Goal: Task Accomplishment & Management: Use online tool/utility

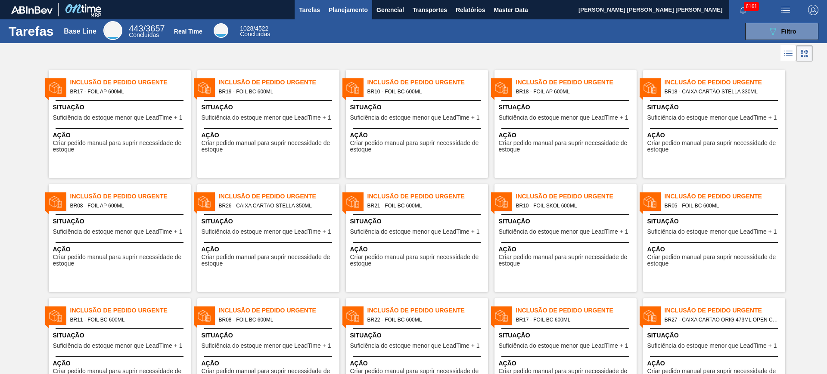
click at [357, 9] on span "Planejamento" at bounding box center [348, 10] width 39 height 10
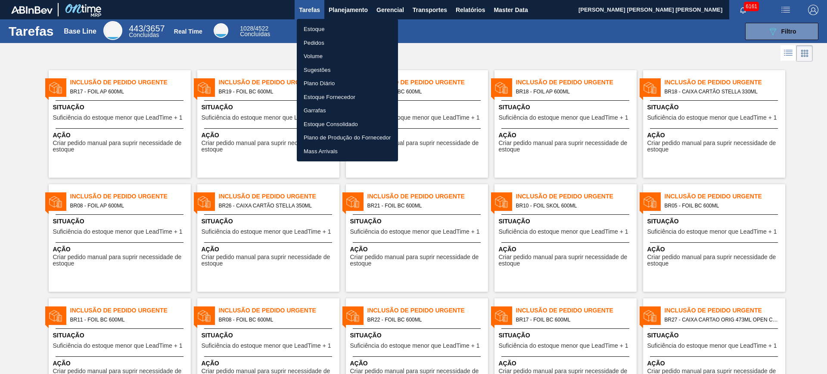
click at [347, 30] on li "Estoque" at bounding box center [347, 29] width 101 height 14
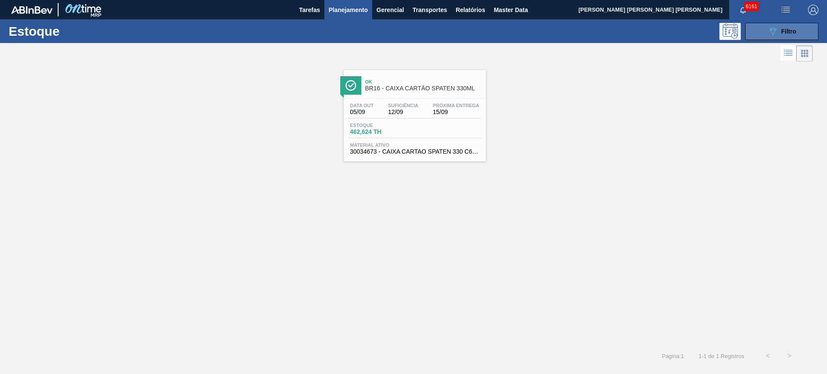
click at [661, 37] on button "089F7B8B-B2A5-4AFE-B5C0-19BA573D28AC Filtro" at bounding box center [781, 31] width 73 height 17
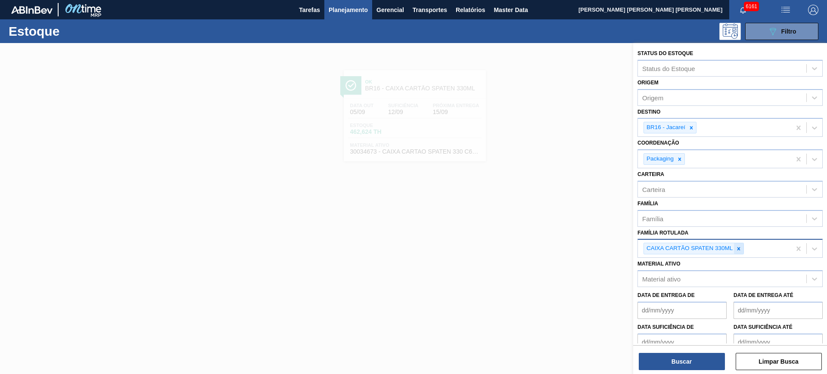
click at [661, 246] on icon at bounding box center [738, 249] width 6 height 6
click at [661, 127] on icon at bounding box center [691, 128] width 6 height 6
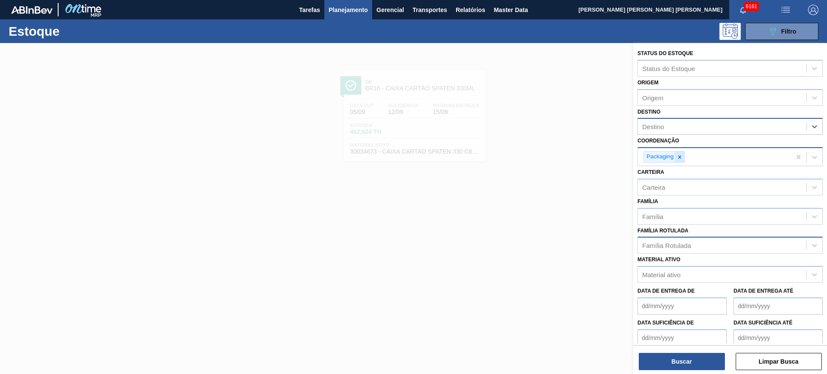
click at [661, 157] on icon at bounding box center [679, 157] width 6 height 6
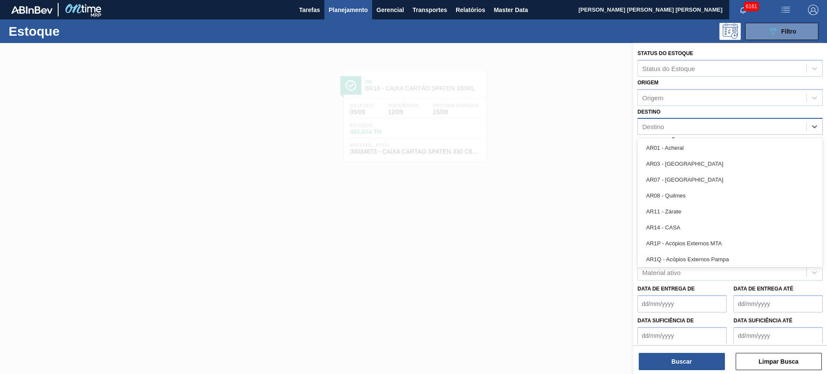
click at [661, 122] on div "Destino" at bounding box center [722, 127] width 168 height 12
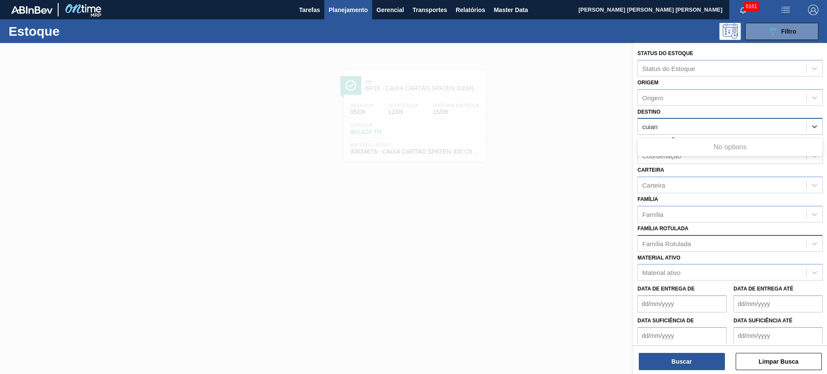
type input "cuia"
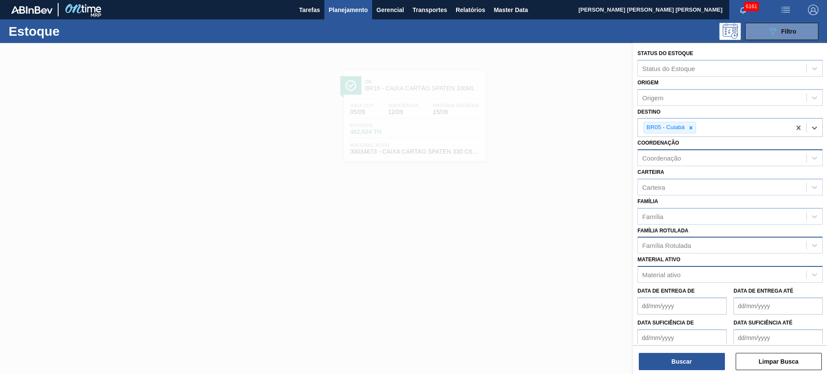
click at [661, 277] on div "Material ativo" at bounding box center [722, 275] width 168 height 12
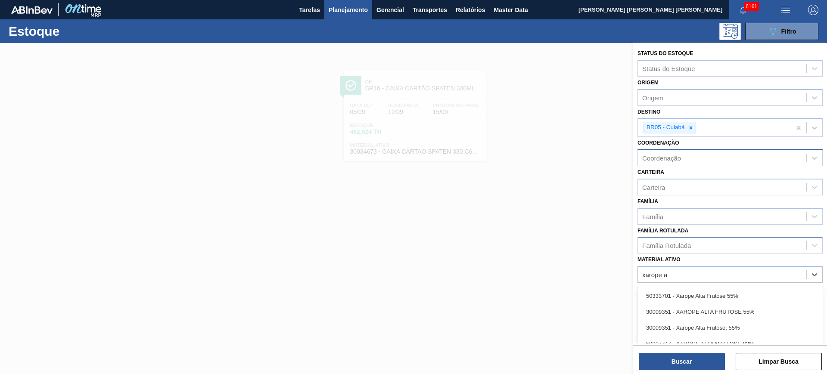
scroll to position [47, 0]
type ativo "xarope alta m"
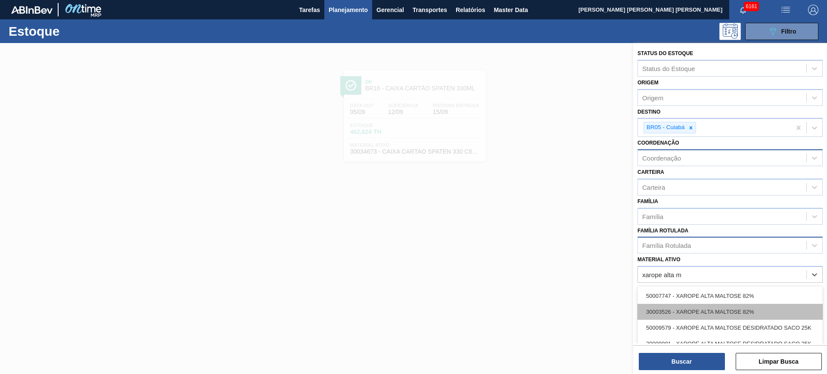
click at [661, 299] on div "30003526 - XAROPE ALTA MALTOSE 82%" at bounding box center [729, 312] width 185 height 16
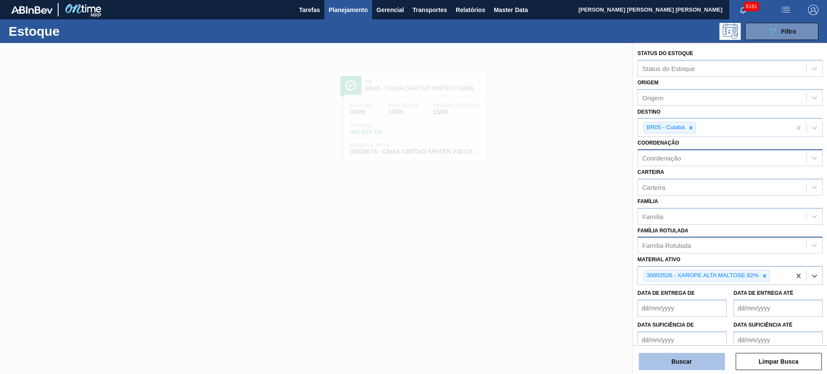
click at [661, 299] on button "Buscar" at bounding box center [682, 361] width 86 height 17
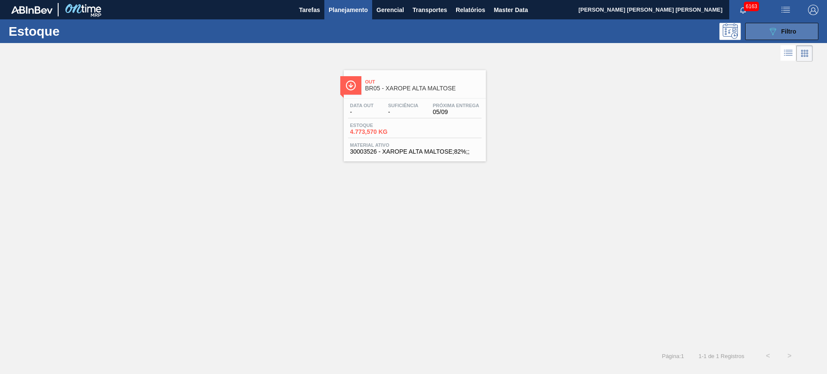
click at [661, 28] on button "089F7B8B-B2A5-4AFE-B5C0-19BA573D28AC Filtro" at bounding box center [781, 31] width 73 height 17
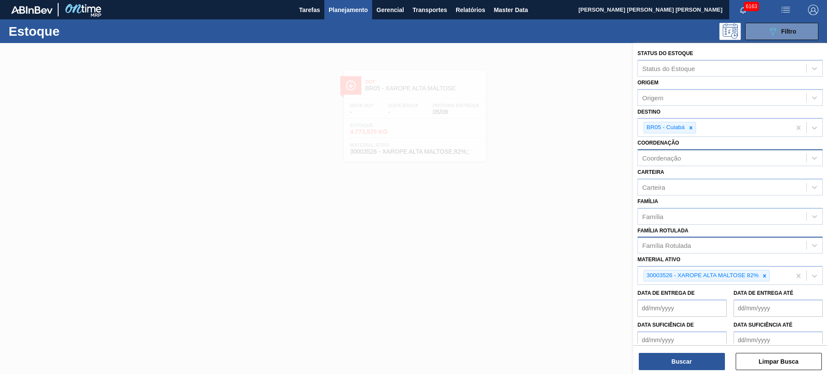
click at [517, 100] on div at bounding box center [413, 230] width 827 height 374
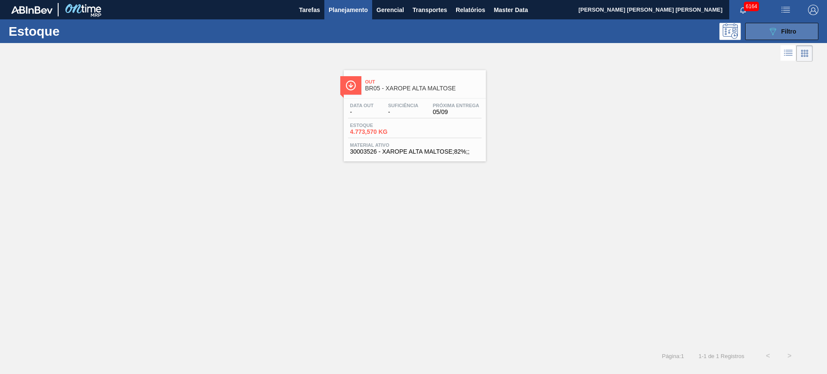
click at [661, 33] on icon "089F7B8B-B2A5-4AFE-B5C0-19BA573D28AC" at bounding box center [772, 31] width 10 height 10
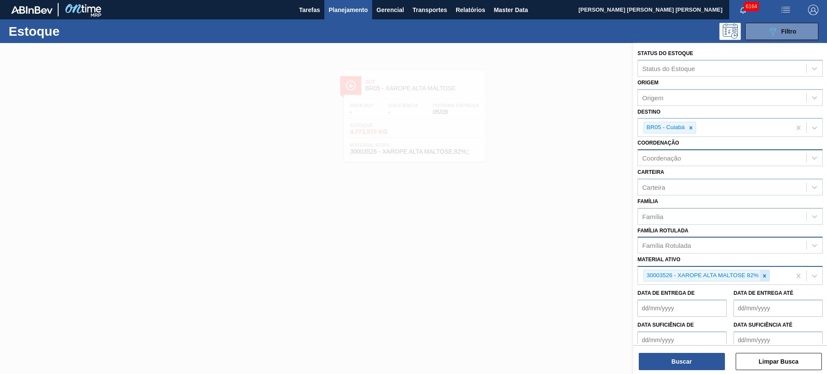
click at [661, 273] on icon at bounding box center [764, 276] width 6 height 6
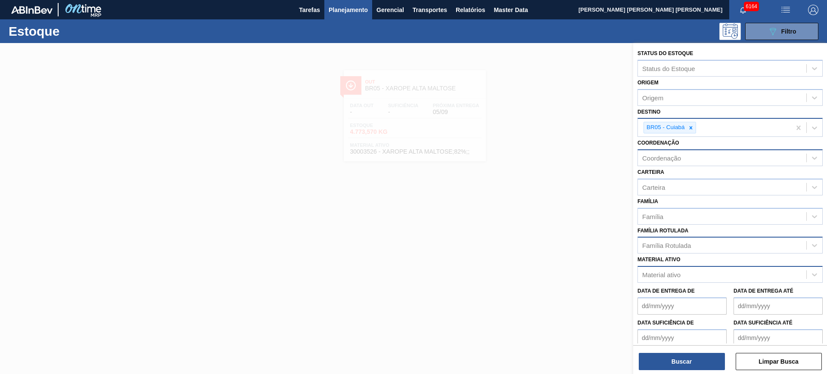
click at [661, 135] on div "BR05 - Cuiabá" at bounding box center [714, 128] width 153 height 18
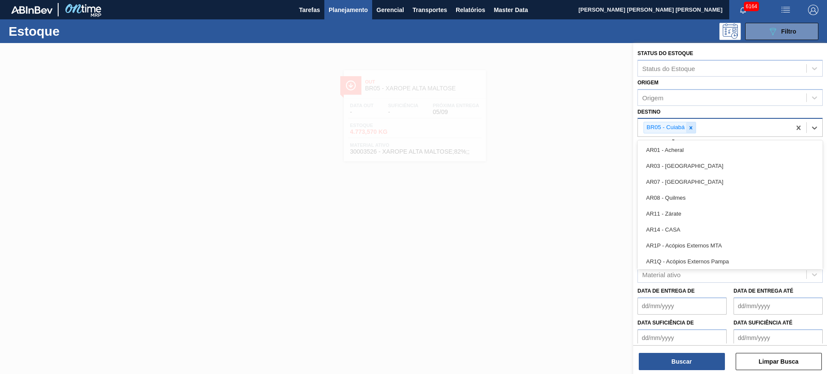
click at [661, 130] on div at bounding box center [690, 127] width 9 height 11
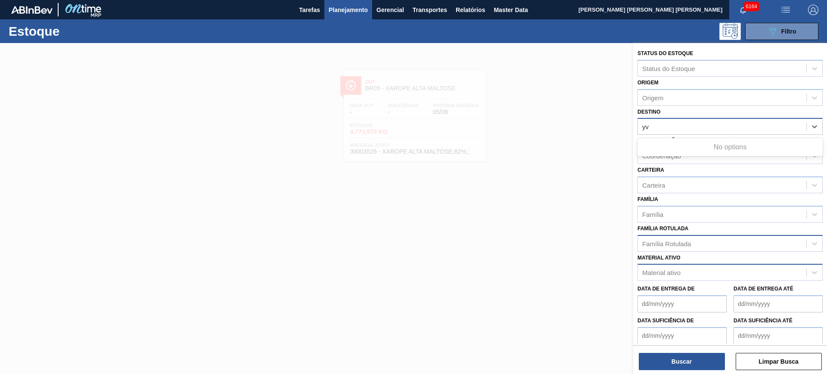
type input "y"
type input "uber"
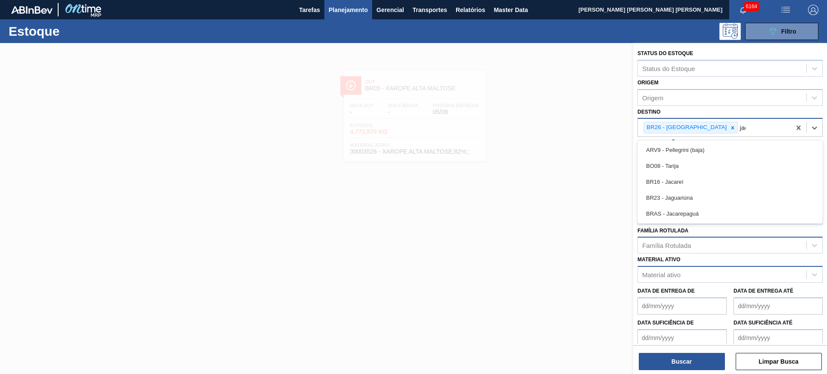
type input "jaca"
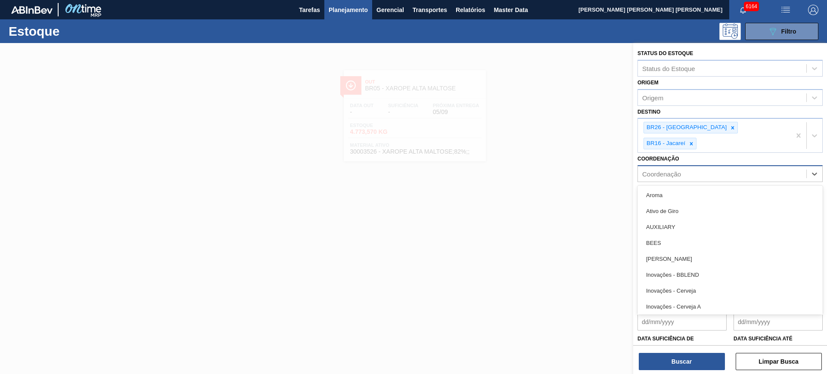
click at [661, 168] on div "Coordenação" at bounding box center [722, 174] width 168 height 12
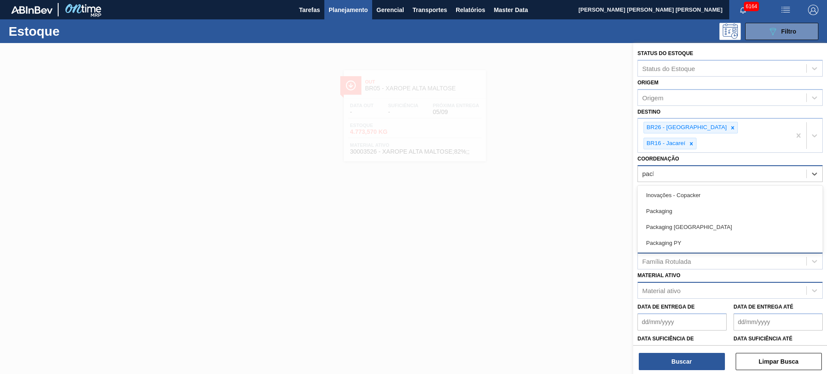
type input "packa"
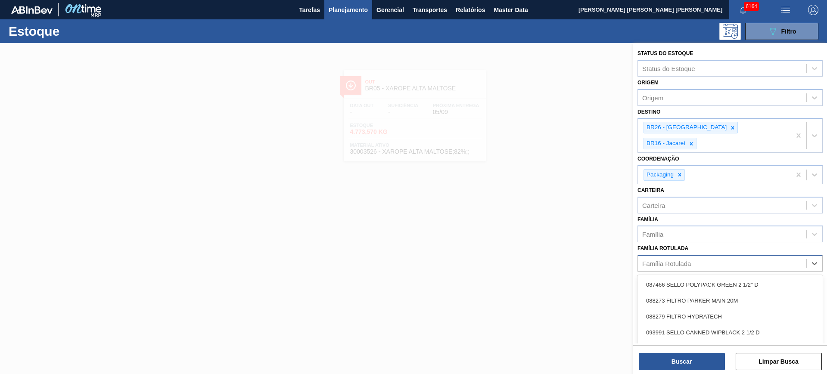
click at [661, 257] on div "Família Rotulada" at bounding box center [722, 263] width 168 height 12
type Rotulada "original 269"
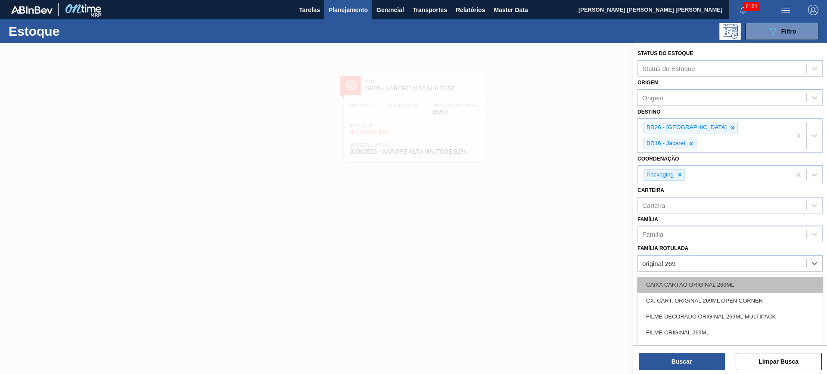
click at [661, 277] on div "CAIXA CARTÃO ORIGINAL 269ML" at bounding box center [729, 285] width 185 height 16
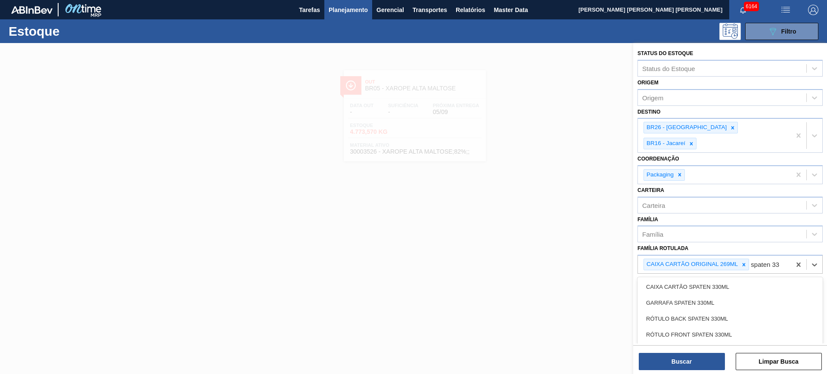
type Rotulada "spaten 330"
click at [661, 279] on div "CAIXA CARTÃO SPATEN 330ML" at bounding box center [729, 287] width 185 height 16
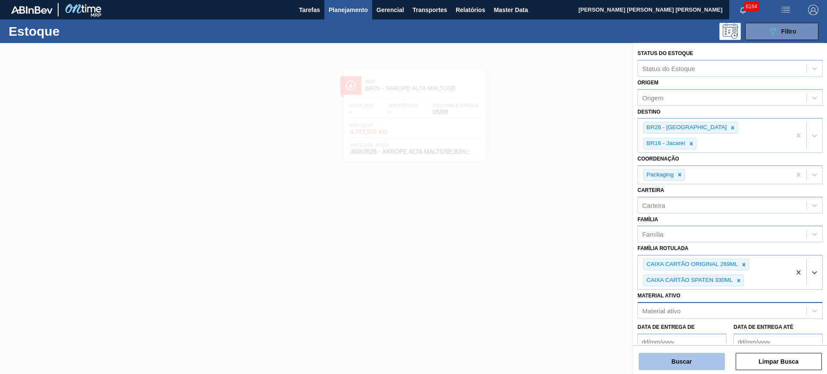
click at [661, 299] on button "Buscar" at bounding box center [682, 361] width 86 height 17
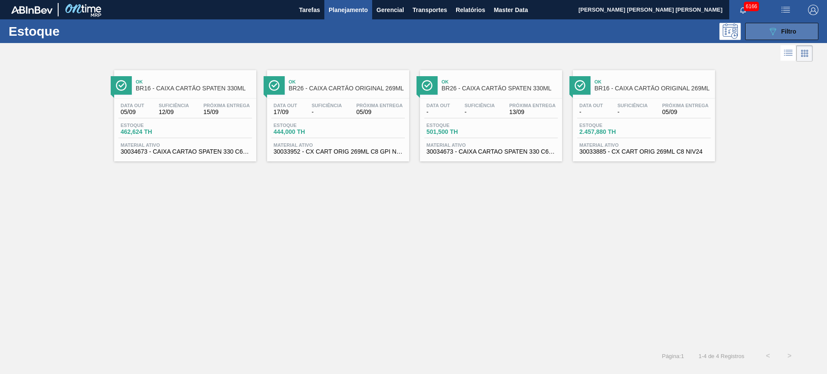
click at [661, 38] on button "089F7B8B-B2A5-4AFE-B5C0-19BA573D28AC Filtro" at bounding box center [781, 31] width 73 height 17
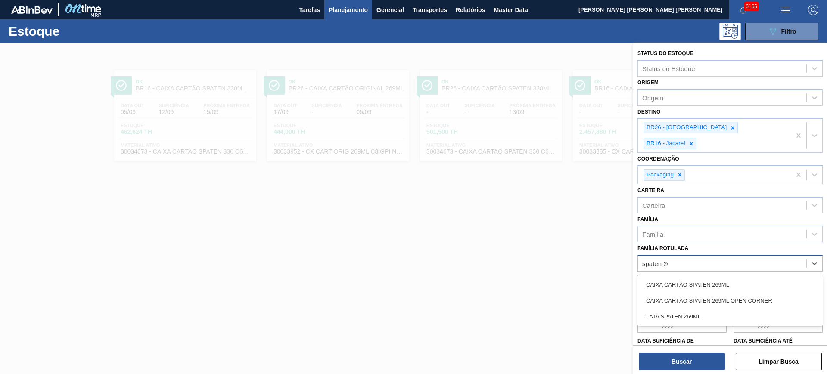
type Rotulada "spaten 269"
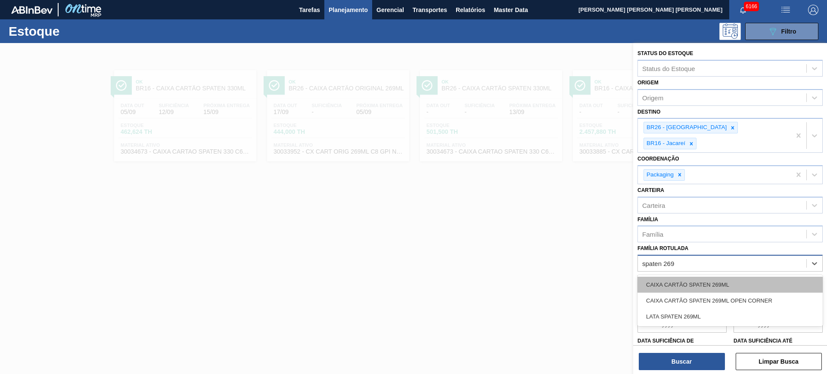
click at [661, 277] on div "CAIXA CARTÃO SPATEN 269ML" at bounding box center [729, 285] width 185 height 16
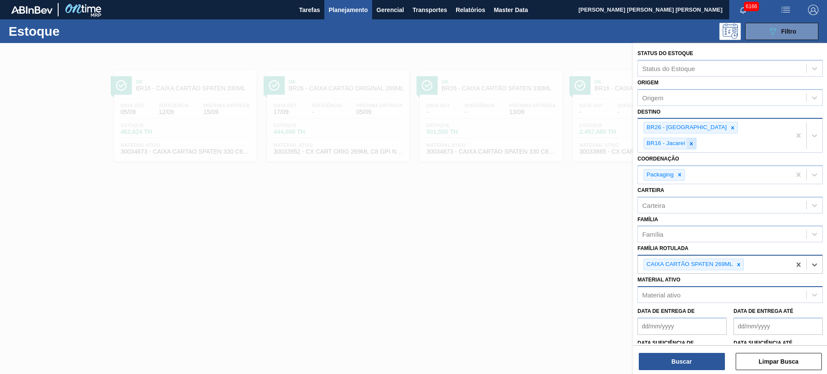
click at [661, 141] on icon at bounding box center [691, 144] width 6 height 6
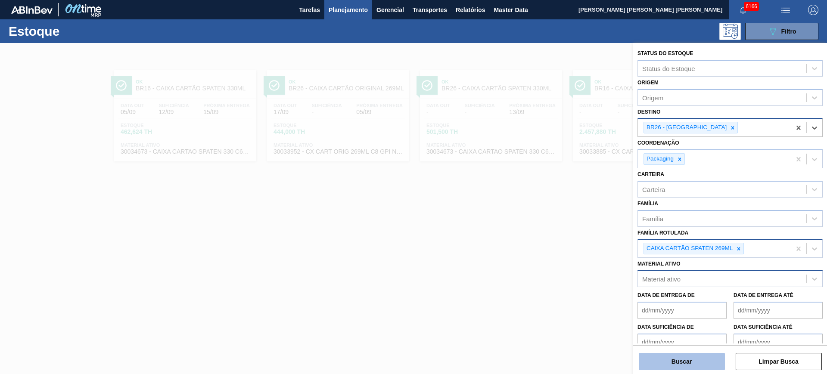
click at [661, 299] on button "Buscar" at bounding box center [682, 361] width 86 height 17
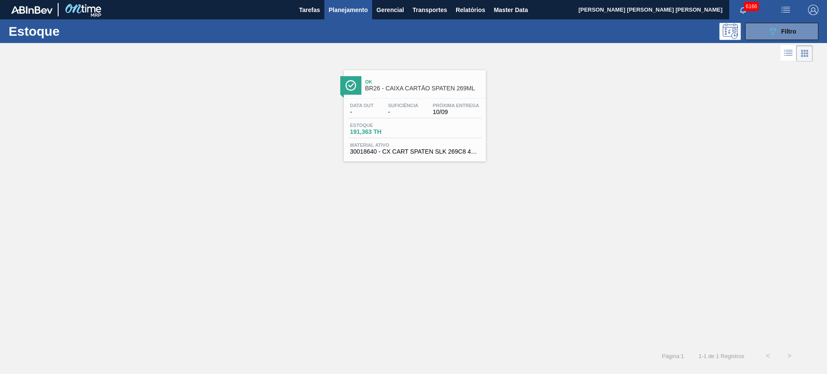
click at [409, 99] on div "Data out - Suficiência - Próxima Entrega 10/09 Estoque 191,363 TH Material ativ…" at bounding box center [415, 128] width 142 height 59
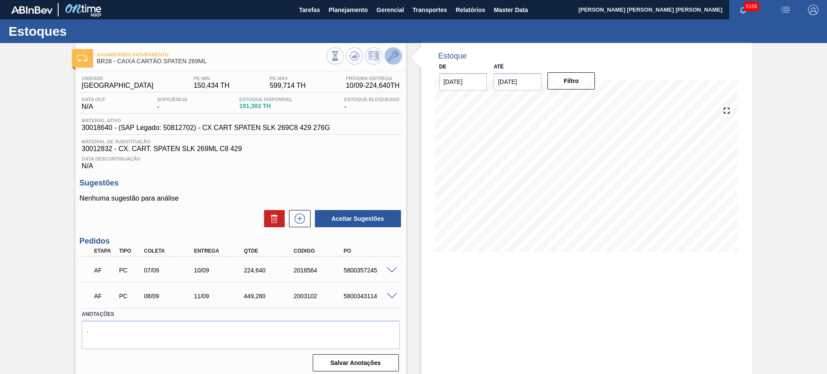
click at [394, 52] on icon at bounding box center [393, 56] width 10 height 10
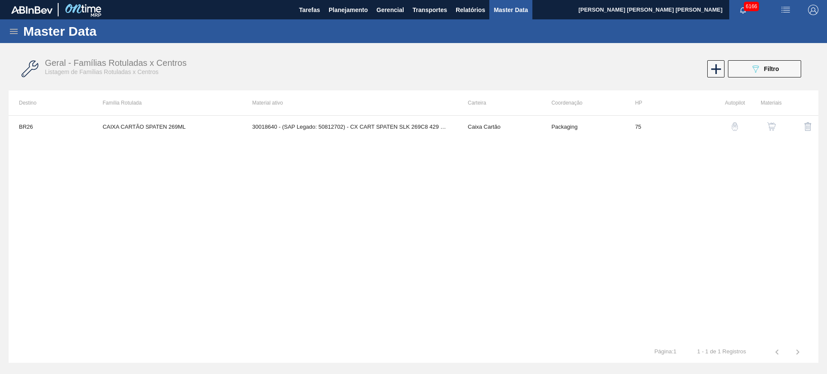
click at [661, 124] on img "button" at bounding box center [771, 126] width 9 height 9
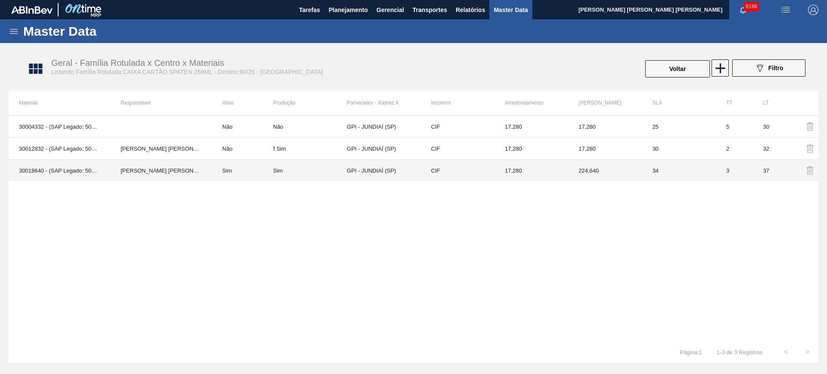
click at [236, 174] on td "Sim" at bounding box center [242, 171] width 61 height 22
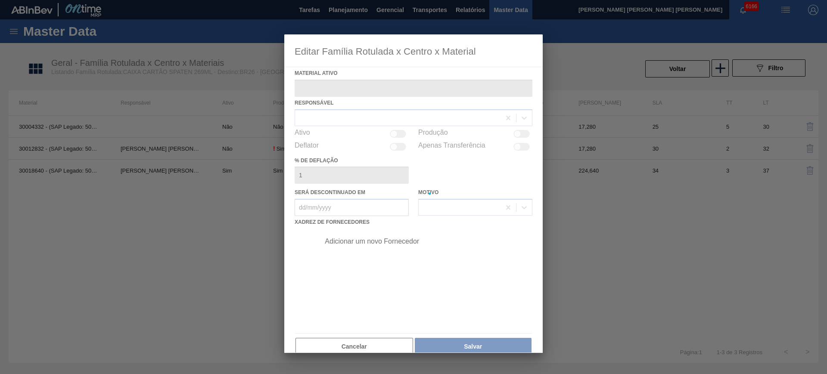
type ativo "30018640 - (SAP Legado: 50812702) - CX CART SPATEN SLK 269C8 429 276G"
checkbox input "true"
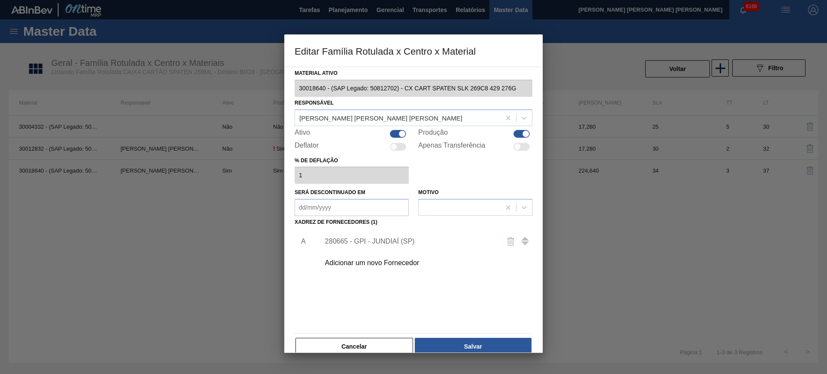
click at [375, 239] on div "280665 - GPI - JUNDIAÍ (SP)" at bounding box center [409, 242] width 169 height 8
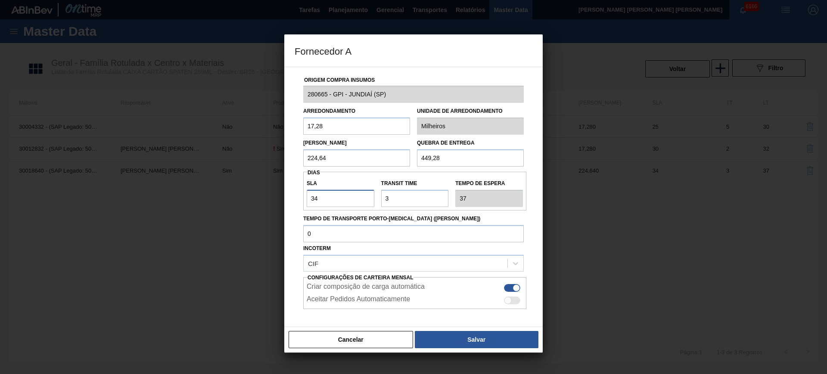
click at [340, 204] on input "34" at bounding box center [341, 198] width 68 height 17
type input "3"
type input "6"
type input "30"
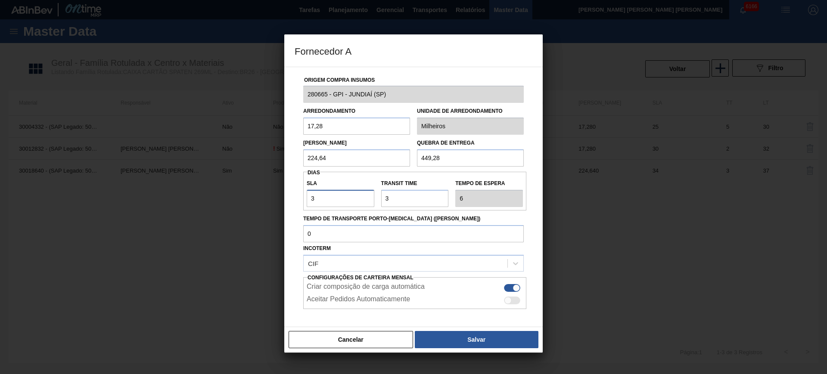
type input "33"
type input "30"
click at [388, 201] on input "Transit Time" at bounding box center [415, 198] width 68 height 17
type input "1"
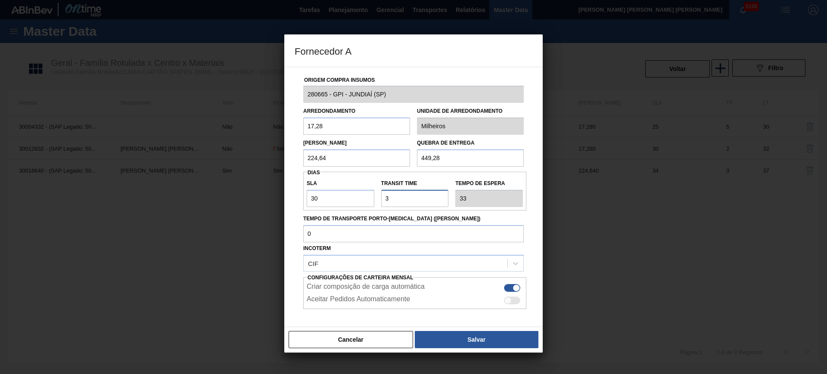
type input "31"
type input "1"
click at [481, 299] on button "Salvar" at bounding box center [477, 339] width 124 height 17
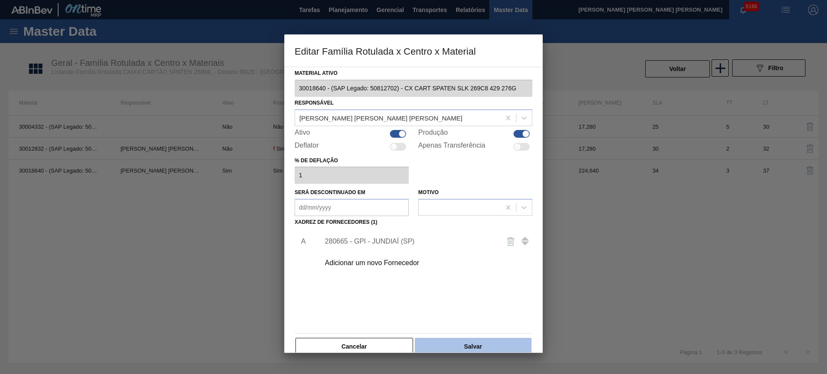
click at [483, 299] on button "Salvar" at bounding box center [473, 346] width 117 height 17
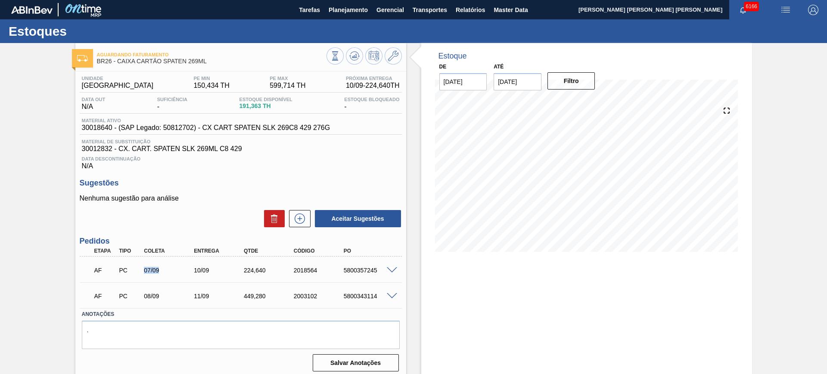
drag, startPoint x: 141, startPoint y: 271, endPoint x: 167, endPoint y: 274, distance: 26.0
click at [167, 274] on div "AF PC 07/09 10/09 224,640 2018564 5800357245" at bounding box center [238, 269] width 299 height 17
click at [392, 270] on span at bounding box center [392, 270] width 10 height 6
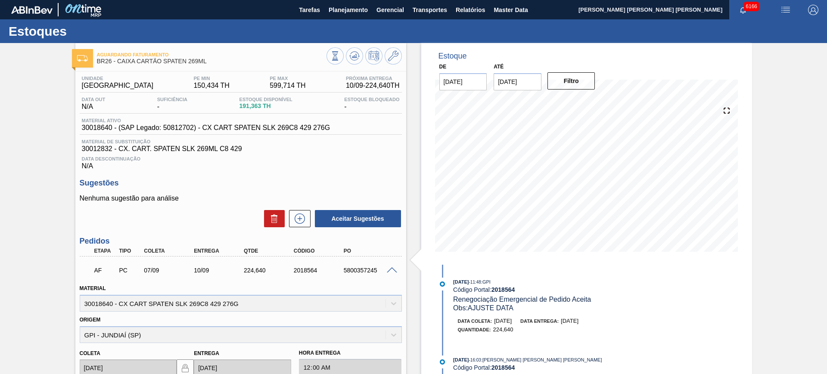
click at [393, 270] on span at bounding box center [392, 270] width 10 height 6
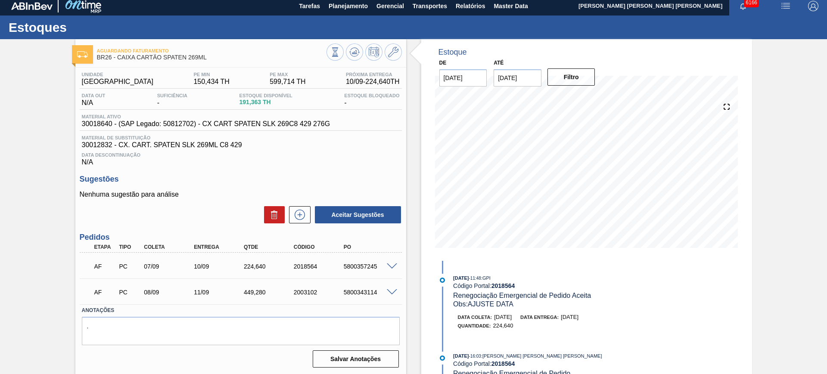
scroll to position [5, 0]
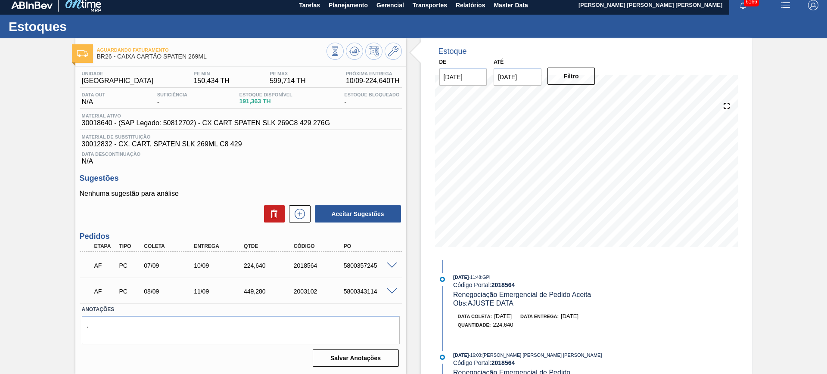
click at [323, 172] on div "Unidade Uberlândia PE MIN 150,434 TH PE MAX 599,714 TH Próxima Entrega 10/09 - …" at bounding box center [240, 218] width 331 height 303
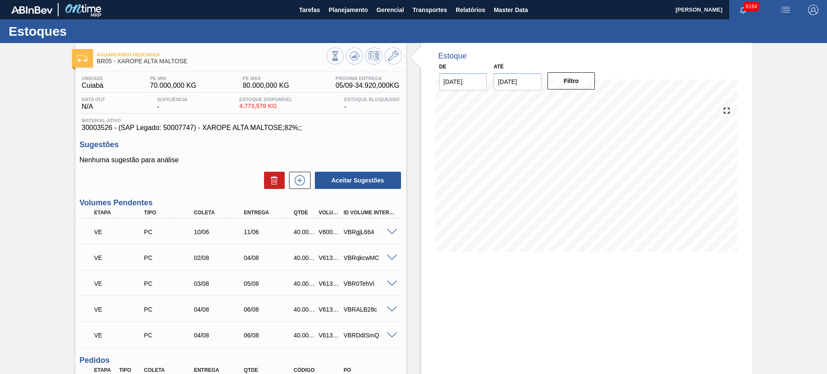
click at [785, 16] on button "button" at bounding box center [786, 9] width 28 height 19
click at [766, 34] on li "Upload de Volumes" at bounding box center [782, 31] width 74 height 16
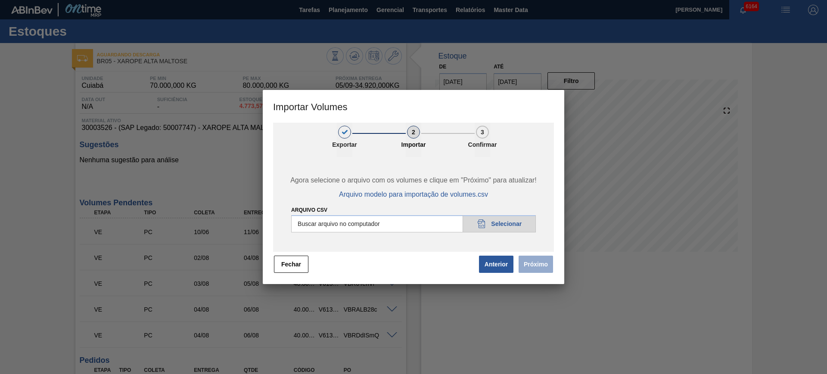
click at [398, 231] on input "Arquivo csv" at bounding box center [413, 223] width 245 height 17
type input "C:\fakepath\PedidoVolumeModeloImportacao (3).csv"
click at [535, 259] on button "Próximo" at bounding box center [535, 264] width 34 height 17
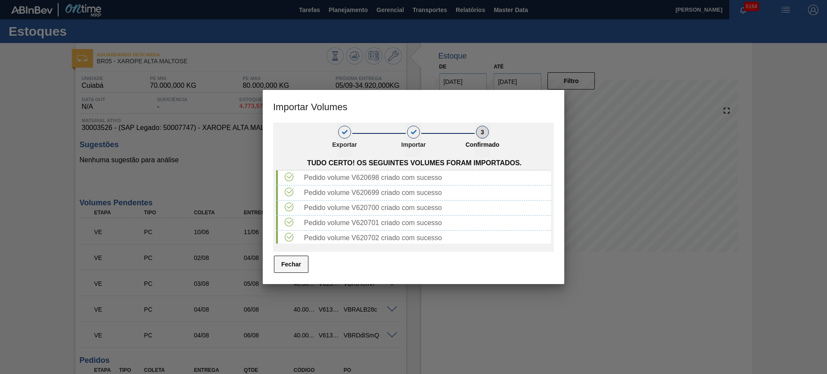
click at [287, 260] on button "Fechar" at bounding box center [291, 264] width 34 height 17
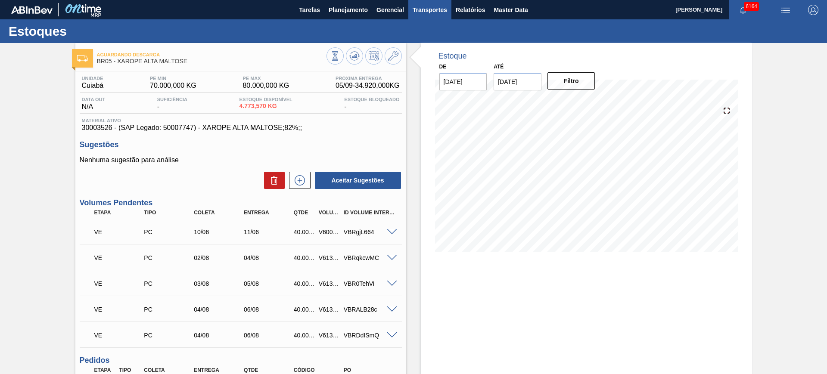
click at [427, 9] on span "Transportes" at bounding box center [430, 10] width 34 height 10
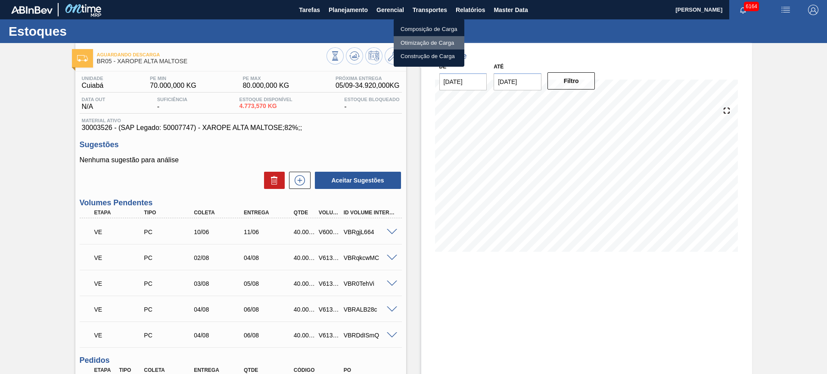
click at [424, 43] on li "Otimização de Carga" at bounding box center [429, 43] width 71 height 14
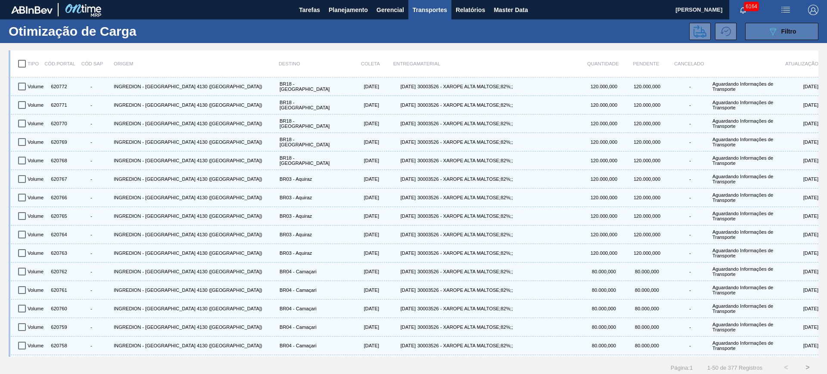
click at [758, 33] on button "089F7B8B-B2A5-4AFE-B5C0-19BA573D28AC Filtro" at bounding box center [781, 31] width 73 height 17
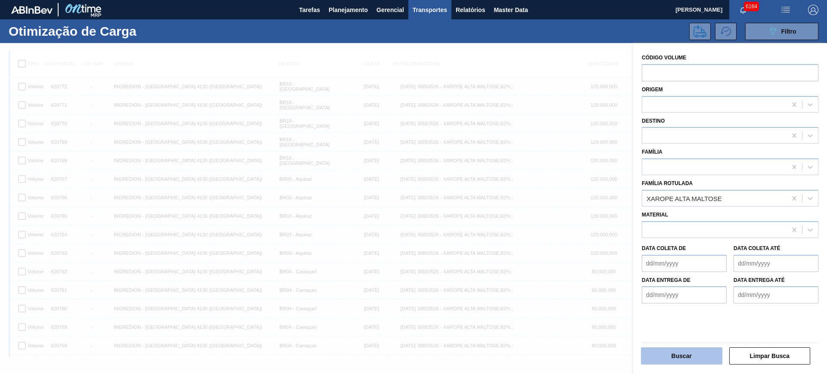
click at [700, 354] on button "Buscar" at bounding box center [681, 355] width 81 height 17
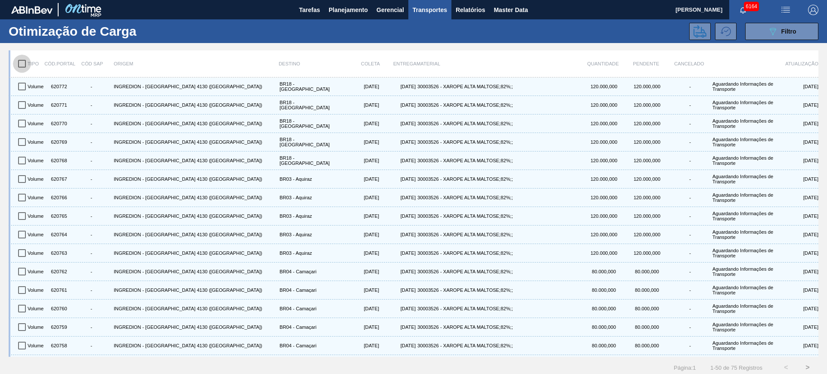
click at [24, 61] on input "checkbox" at bounding box center [22, 64] width 18 height 18
checkbox input "true"
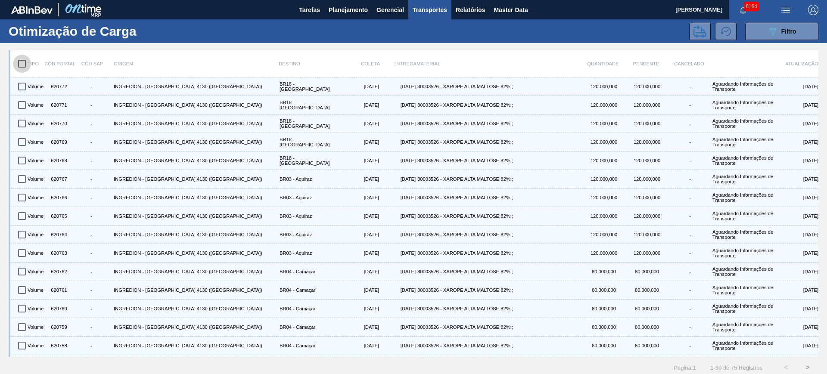
checkbox input "true"
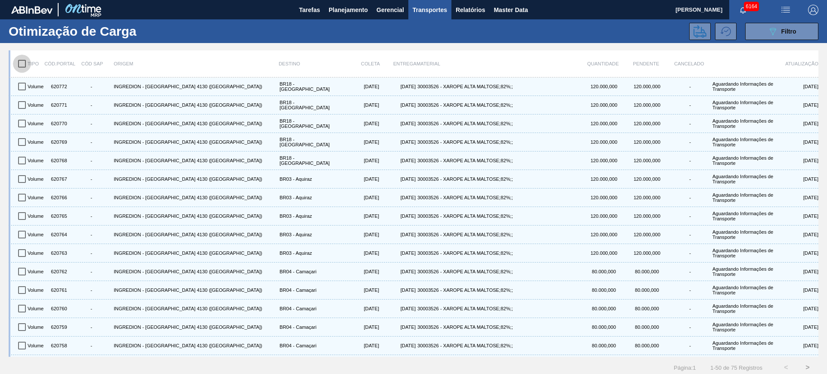
checkbox input "true"
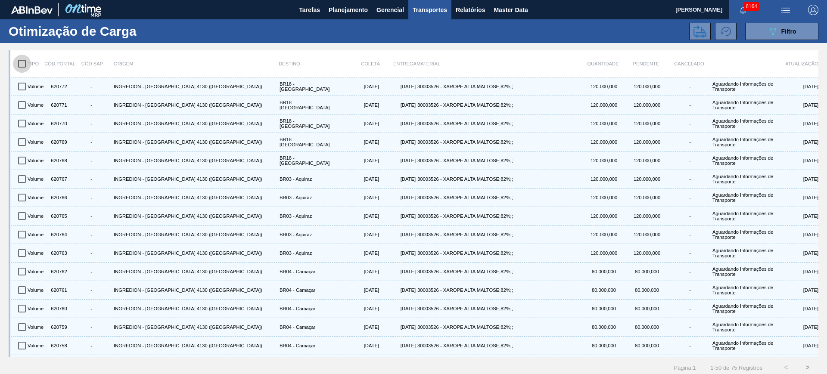
checkbox input "true"
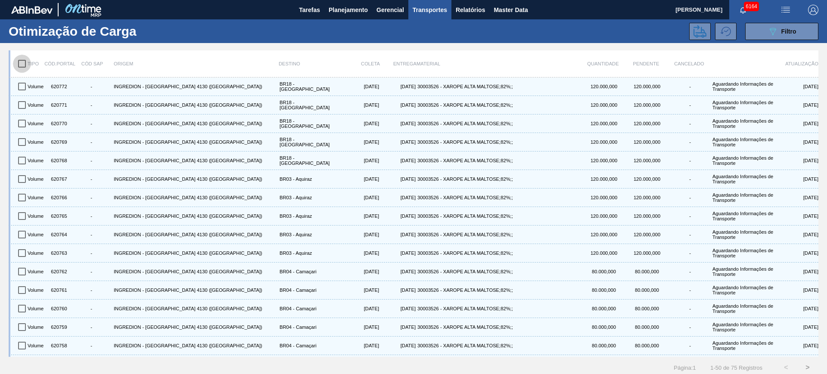
checkbox input "true"
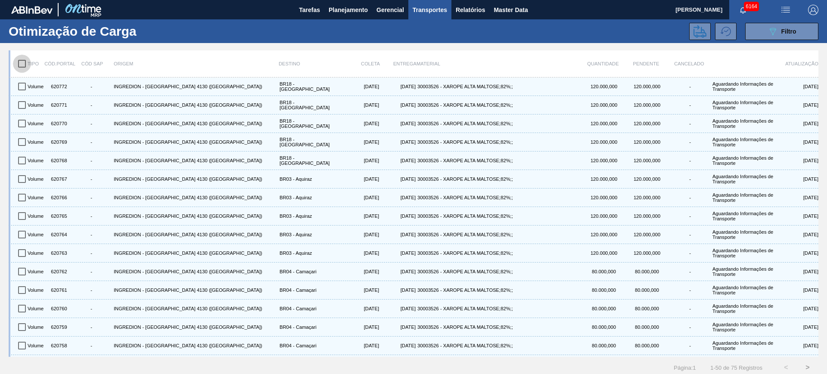
checkbox input "true"
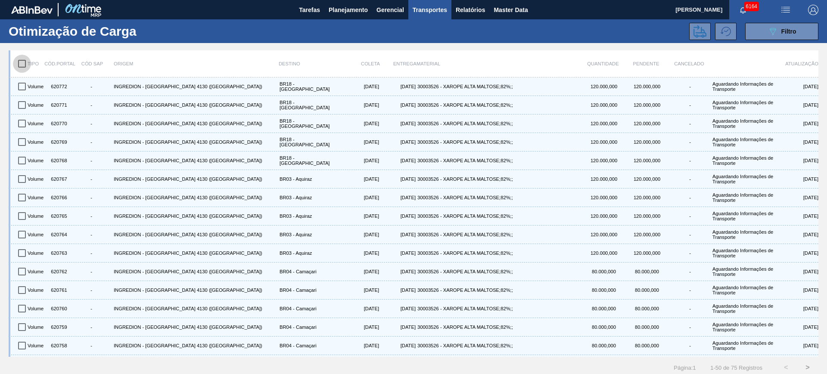
checkbox input "true"
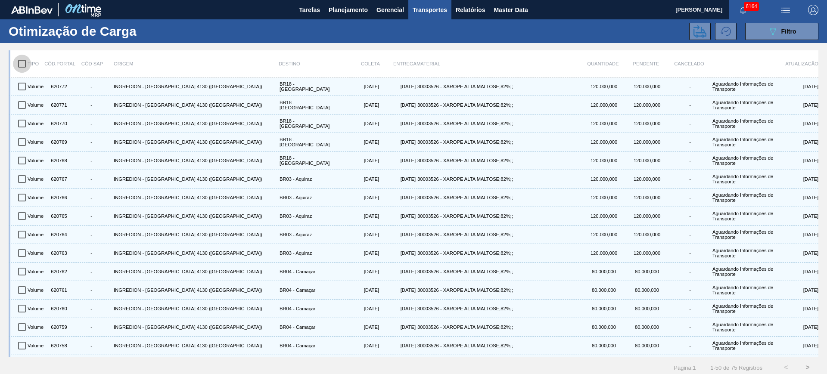
checkbox input "true"
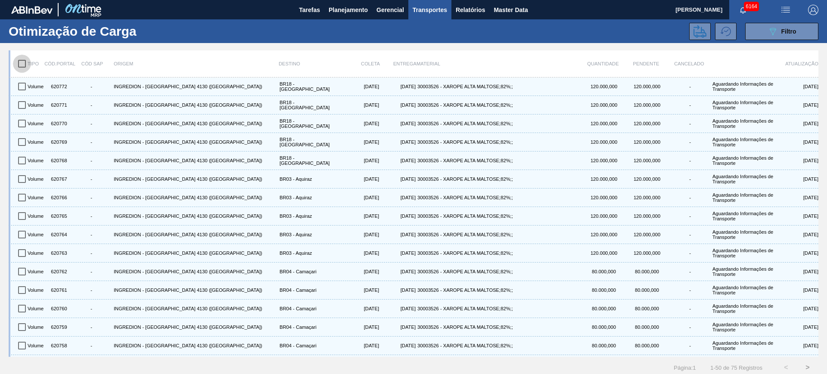
checkbox input "true"
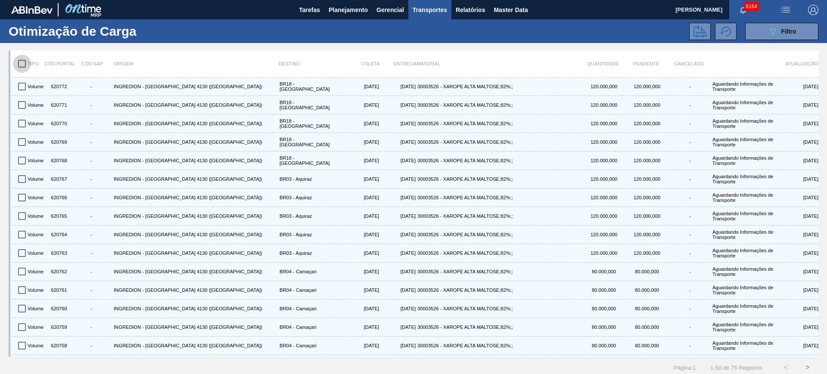
checkbox input "true"
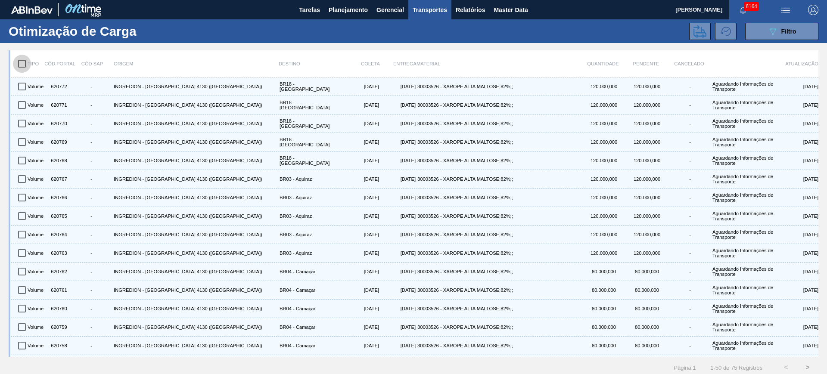
checkbox input "true"
click at [695, 30] on icon at bounding box center [699, 31] width 13 height 13
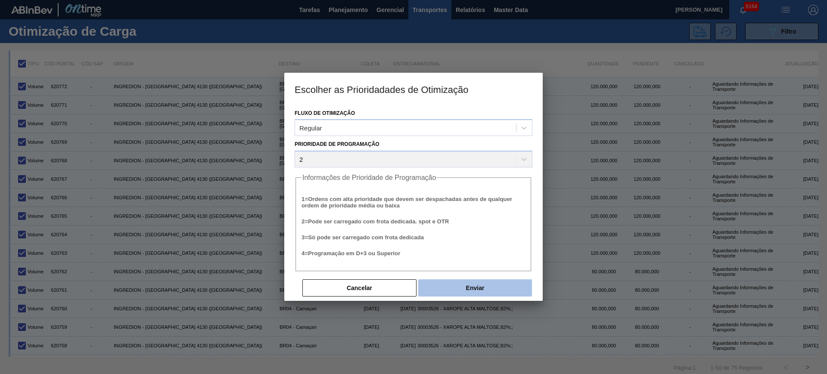
click at [454, 282] on button "Enviar" at bounding box center [475, 287] width 114 height 17
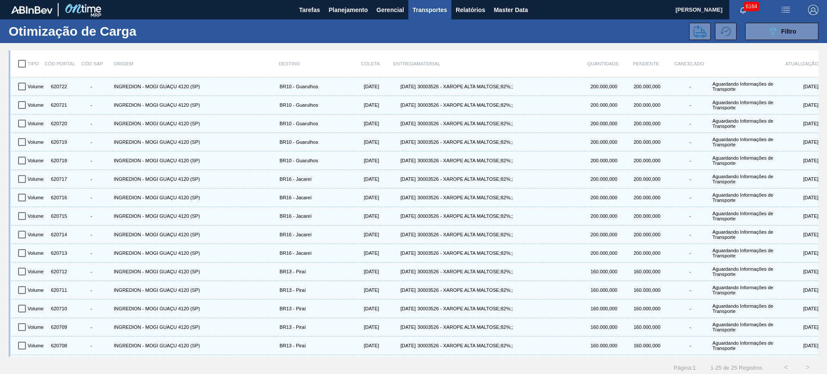
click at [21, 67] on input "checkbox" at bounding box center [22, 64] width 18 height 18
checkbox input "true"
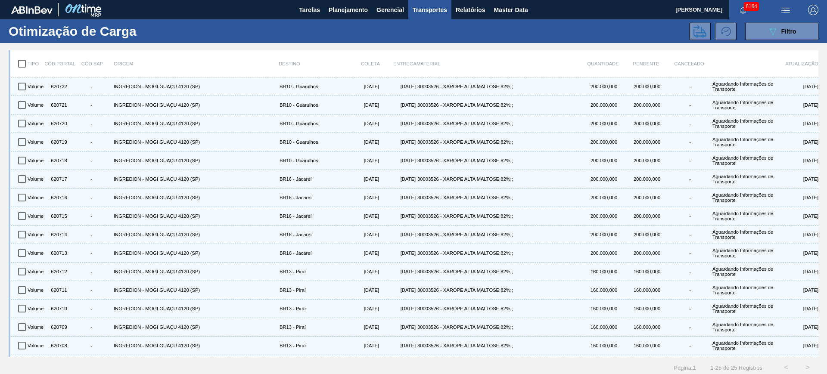
checkbox input "true"
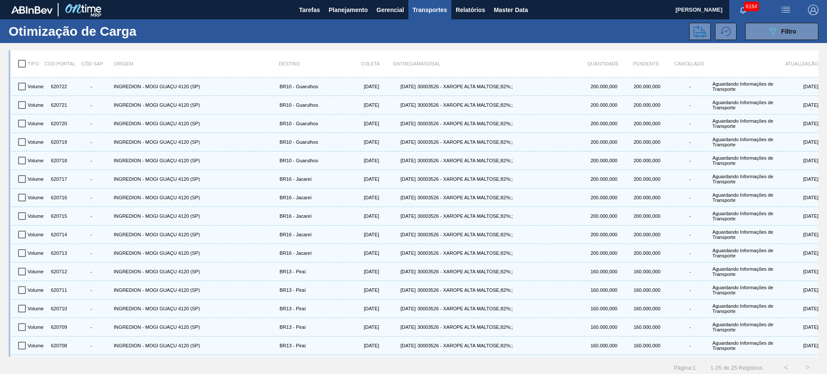
checkbox input "true"
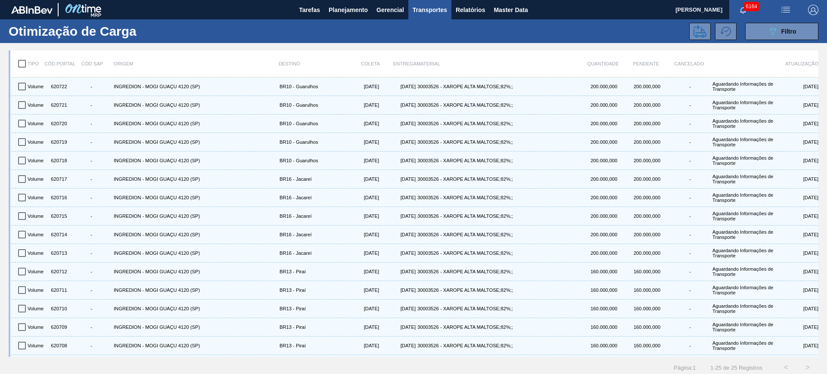
checkbox input "true"
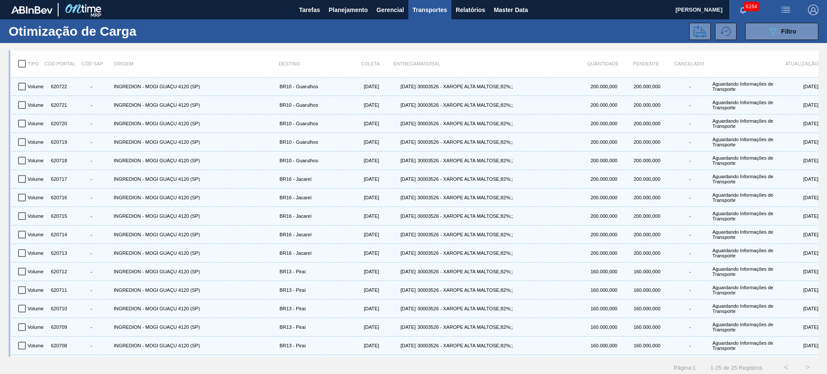
checkbox input "true"
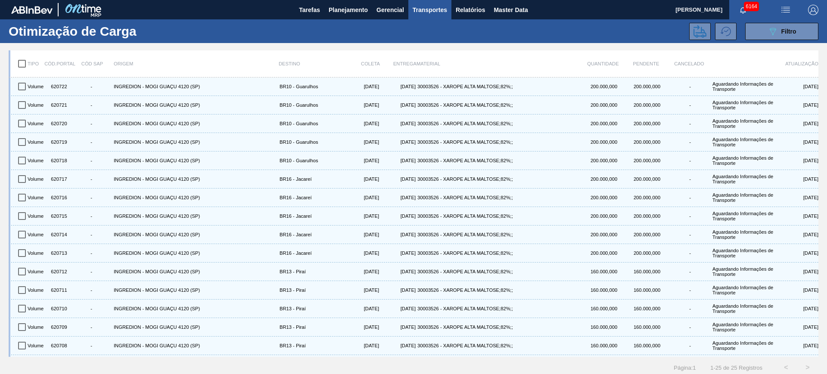
checkbox input "true"
click at [698, 30] on icon at bounding box center [699, 31] width 13 height 13
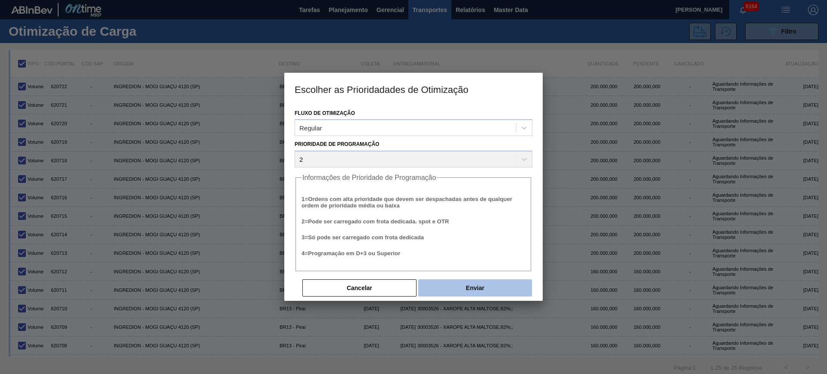
click at [496, 285] on button "Enviar" at bounding box center [475, 287] width 114 height 17
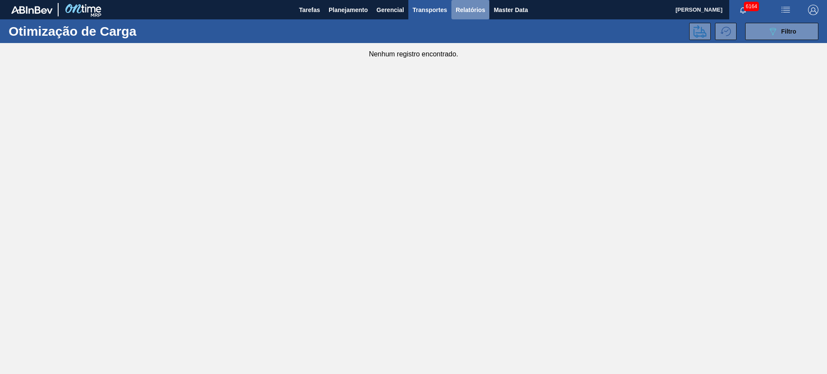
click at [463, 13] on span "Relatórios" at bounding box center [470, 10] width 29 height 10
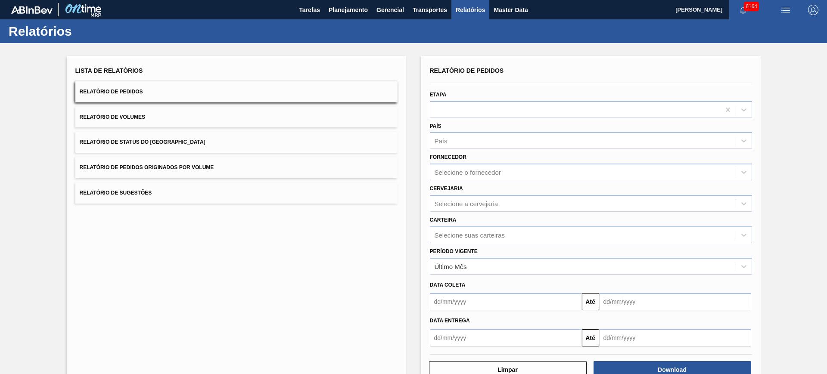
click at [164, 118] on button "Relatório de Volumes" at bounding box center [236, 117] width 322 height 21
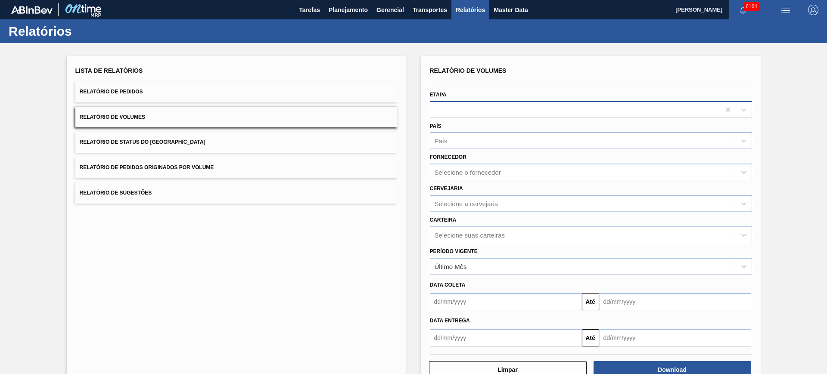
click at [448, 110] on div at bounding box center [575, 109] width 290 height 12
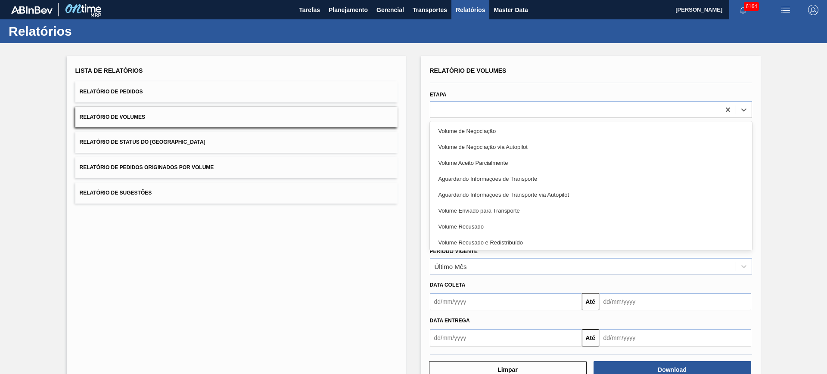
drag, startPoint x: 552, startPoint y: 208, endPoint x: 560, endPoint y: 181, distance: 27.6
click at [552, 208] on div "Volume Enviado para Transporte" at bounding box center [591, 211] width 322 height 16
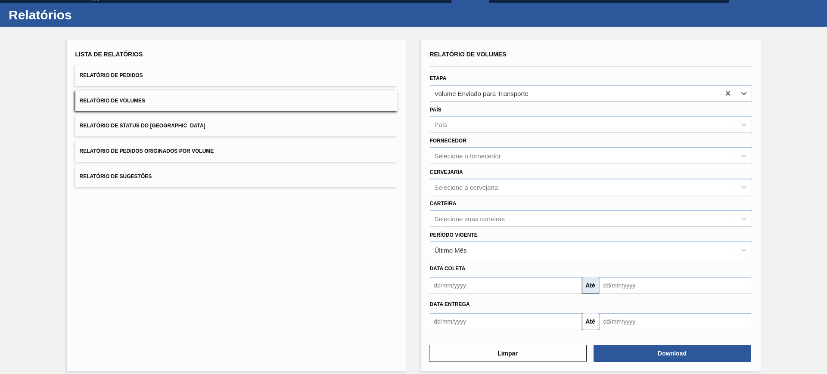
scroll to position [25, 0]
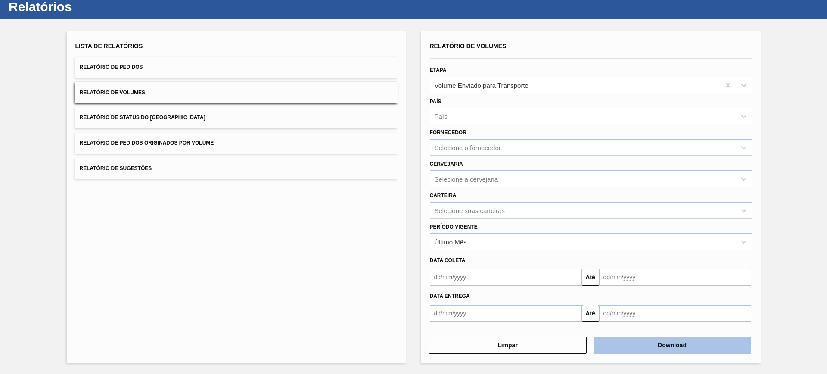
click at [656, 344] on button "Download" at bounding box center [672, 345] width 158 height 17
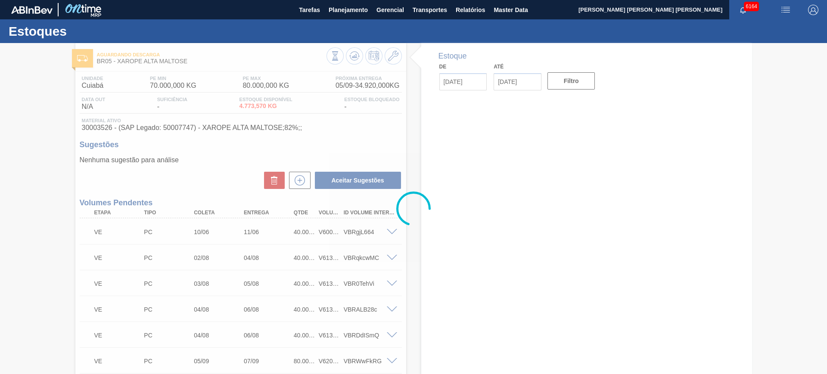
type input "05/09/2025"
type input "19/09/2025"
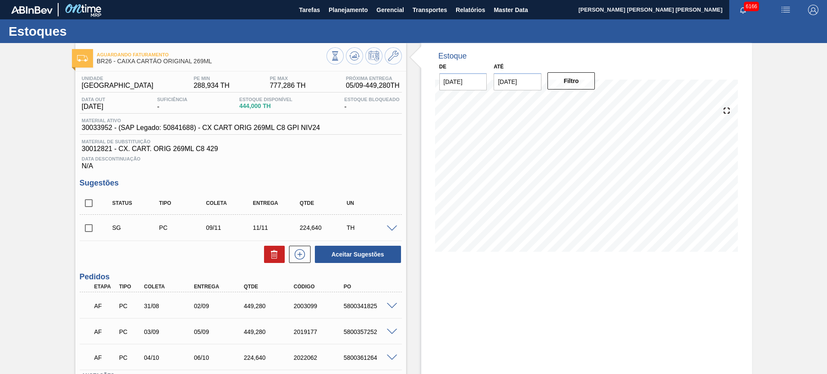
click at [523, 78] on input "[DATE]" at bounding box center [517, 81] width 48 height 17
click at [589, 105] on button "Next Month" at bounding box center [590, 102] width 6 height 6
click at [589, 197] on div "6" at bounding box center [588, 200] width 12 height 12
type input "06/12/2025"
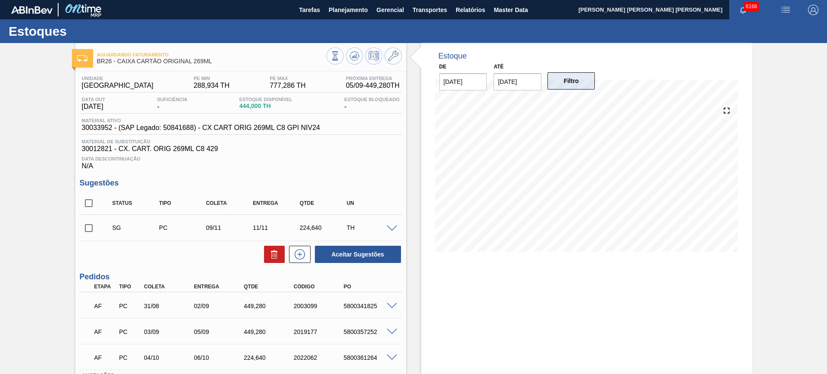
click at [578, 81] on button "Filtro" at bounding box center [571, 80] width 48 height 17
